Goal: Find specific fact: Find contact information

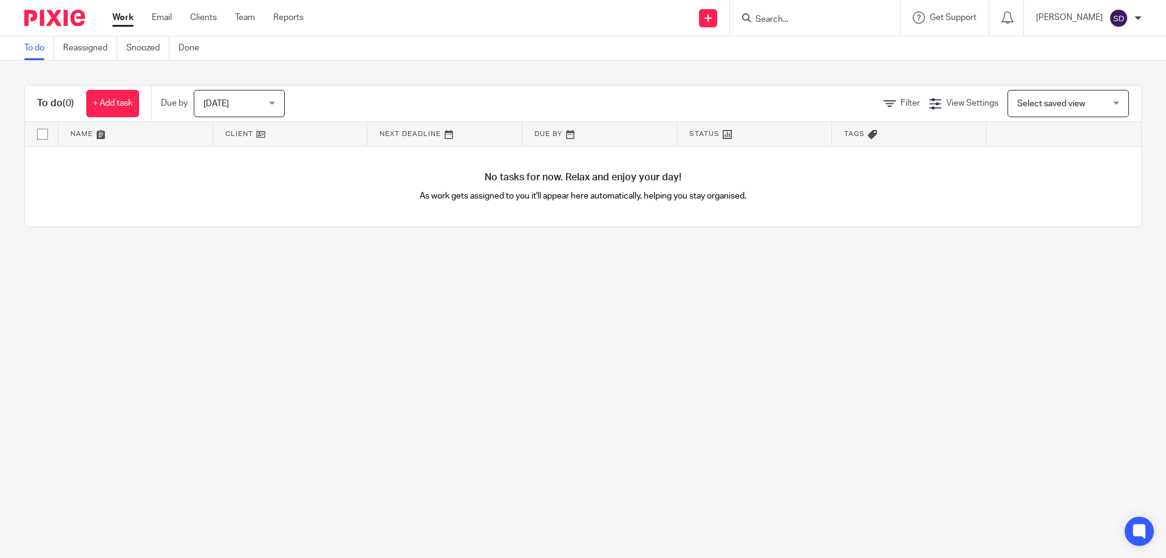
click at [826, 25] on input "Search" at bounding box center [808, 20] width 109 height 11
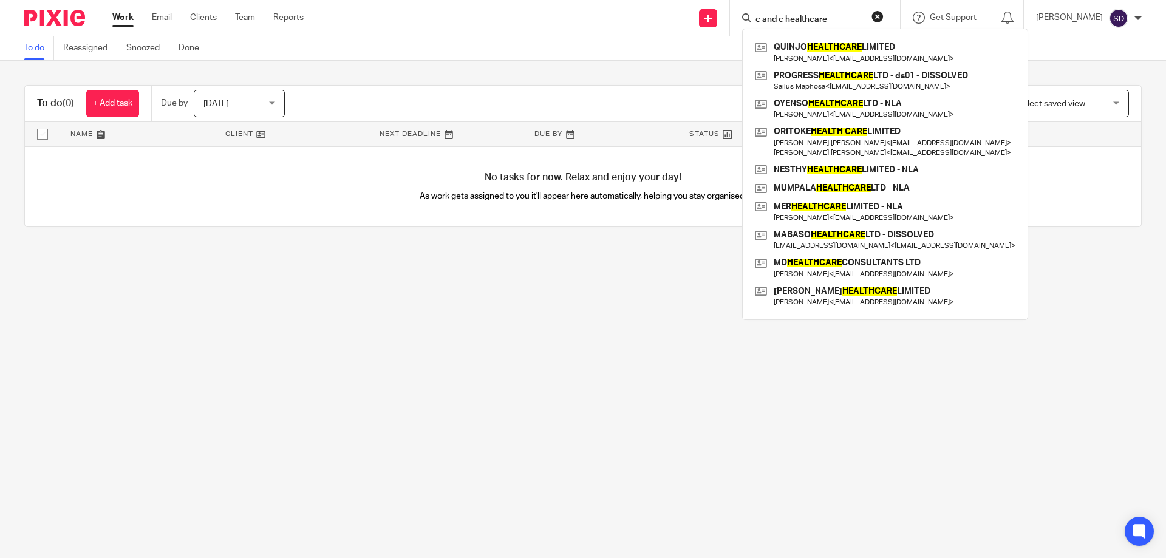
drag, startPoint x: 786, startPoint y: 18, endPoint x: 771, endPoint y: 22, distance: 15.8
click at [771, 22] on input "c and c healthcare" at bounding box center [808, 20] width 109 height 11
type input "c & c healthcare"
click at [687, 313] on main "To do Reassigned Snoozed Done To do (0) + Add task Due by [DATE] [DATE] [DATE] …" at bounding box center [583, 279] width 1166 height 558
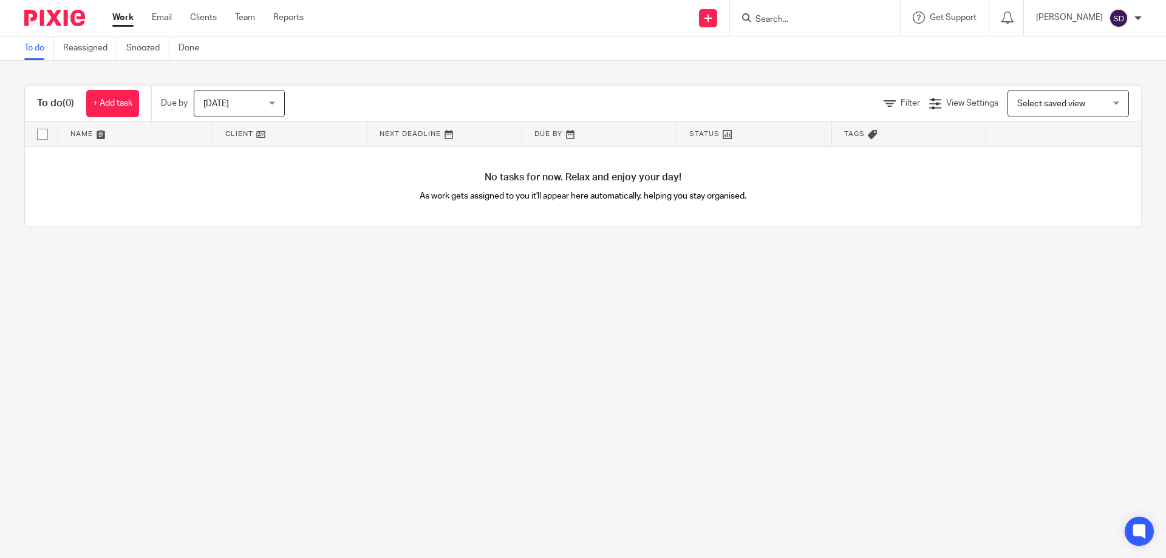
click at [777, 23] on input "Search" at bounding box center [808, 20] width 109 height 11
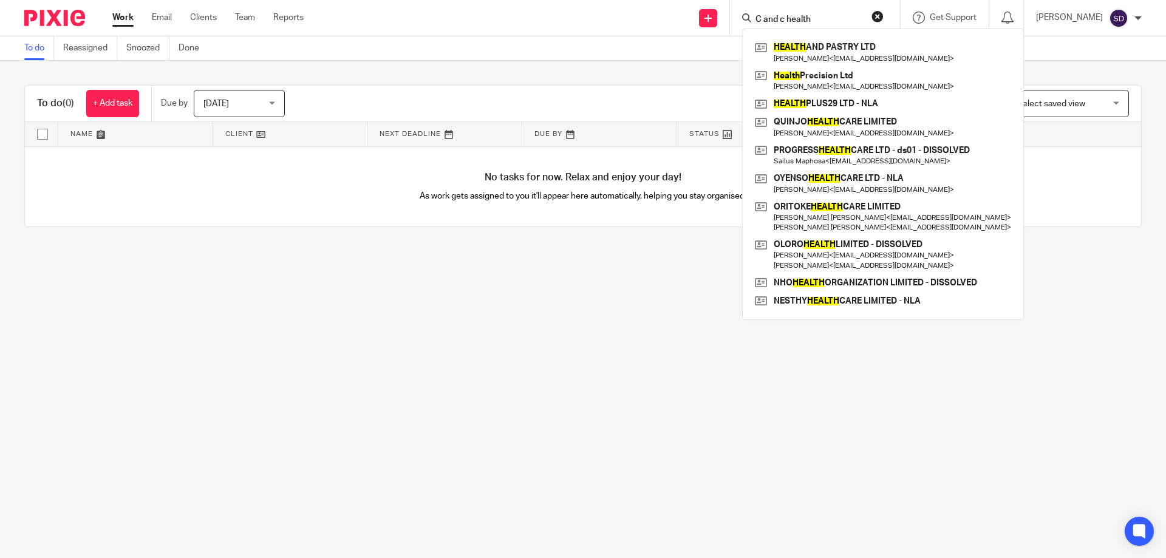
type input "C and c health"
click at [883, 11] on button "reset" at bounding box center [877, 16] width 12 height 12
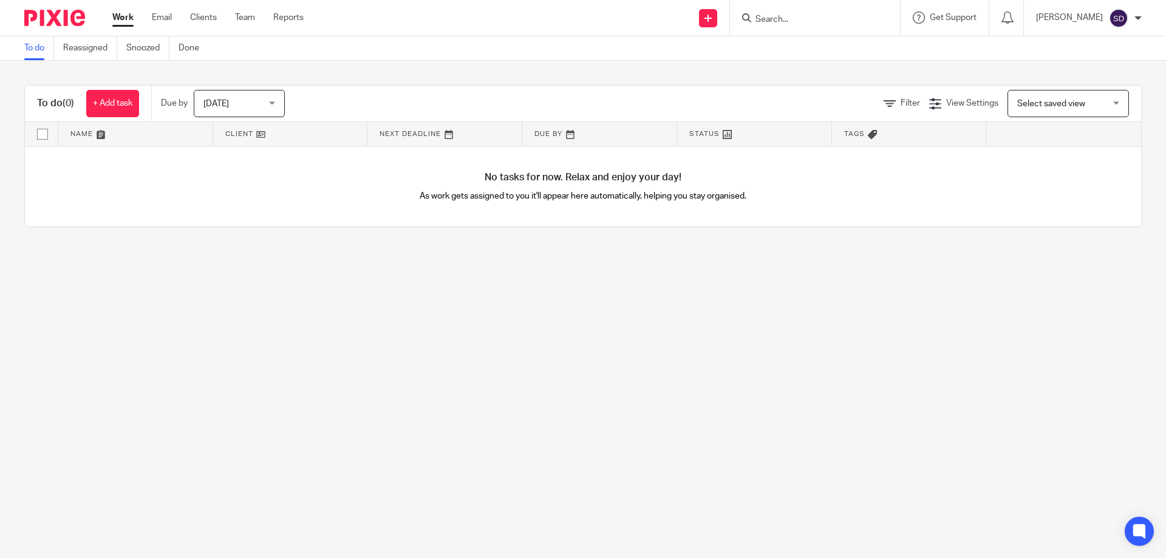
click at [794, 22] on input "Search" at bounding box center [808, 20] width 109 height 11
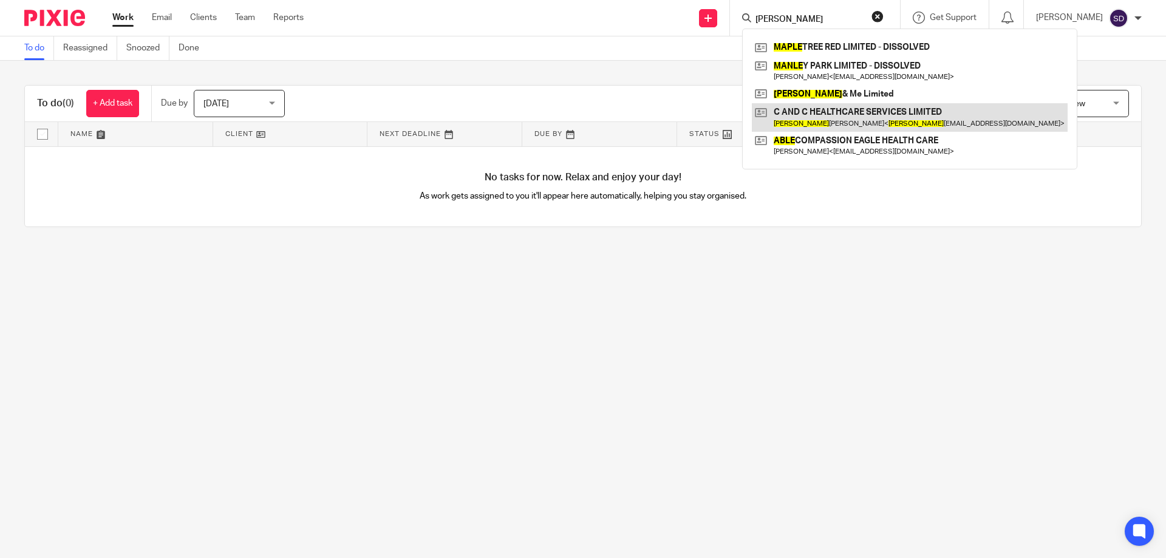
type input "[PERSON_NAME]"
click at [882, 115] on link at bounding box center [910, 117] width 316 height 28
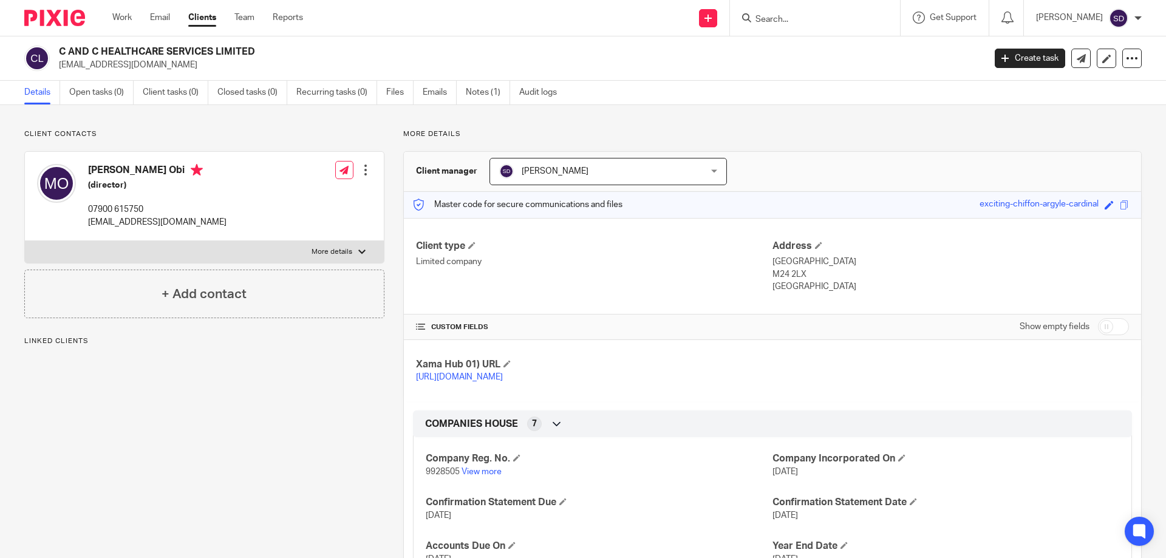
click at [279, 347] on div "Client contacts [PERSON_NAME] Obi (director) 07900 615750 [EMAIL_ADDRESS][DOMAI…" at bounding box center [194, 449] width 379 height 641
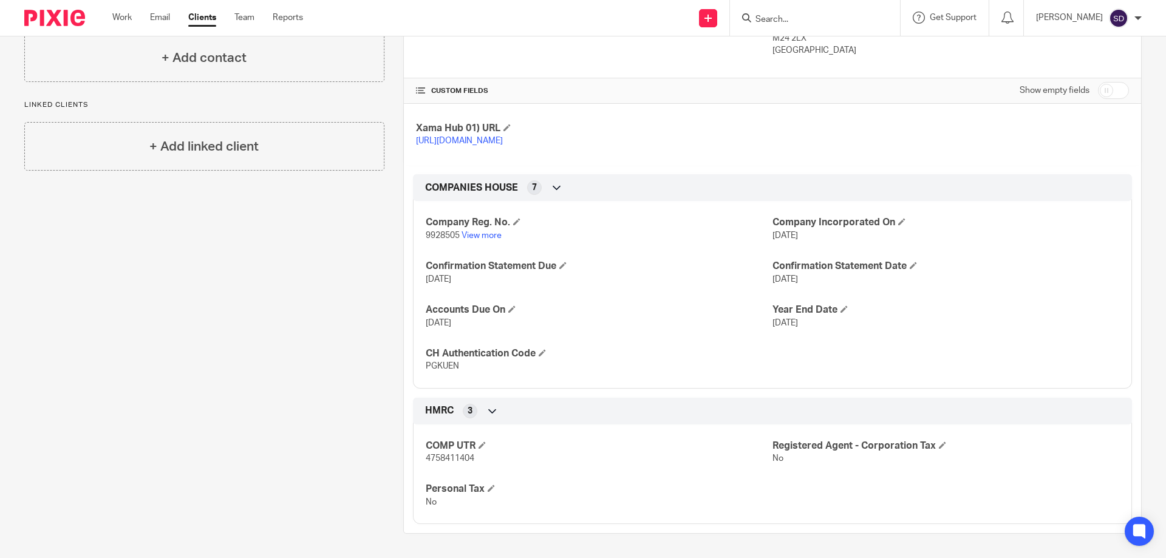
scroll to position [249, 0]
click at [233, 427] on div "Client contacts [PERSON_NAME] Obi (director) 07900 615750 [EMAIL_ADDRESS][DOMAI…" at bounding box center [194, 213] width 379 height 641
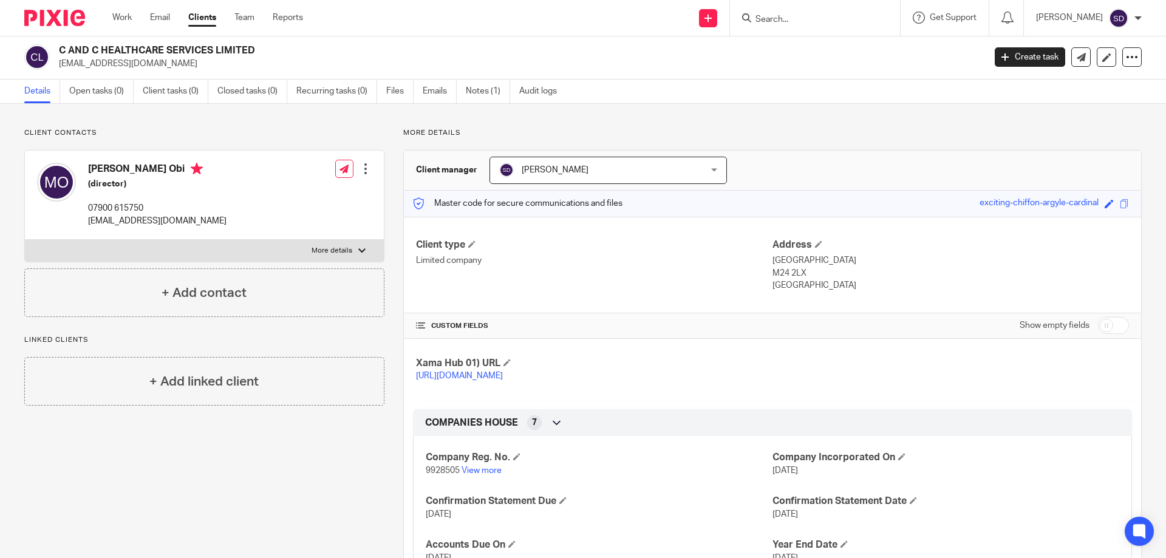
scroll to position [0, 0]
drag, startPoint x: 167, startPoint y: 62, endPoint x: 58, endPoint y: 73, distance: 109.2
click at [58, 73] on div "C AND C HEALTHCARE SERVICES LIMITED mabelpraise@hotmail.com Create task Update …" at bounding box center [583, 58] width 1166 height 44
copy p "mabelpraise@hotmail.com"
